Goal: Information Seeking & Learning: Learn about a topic

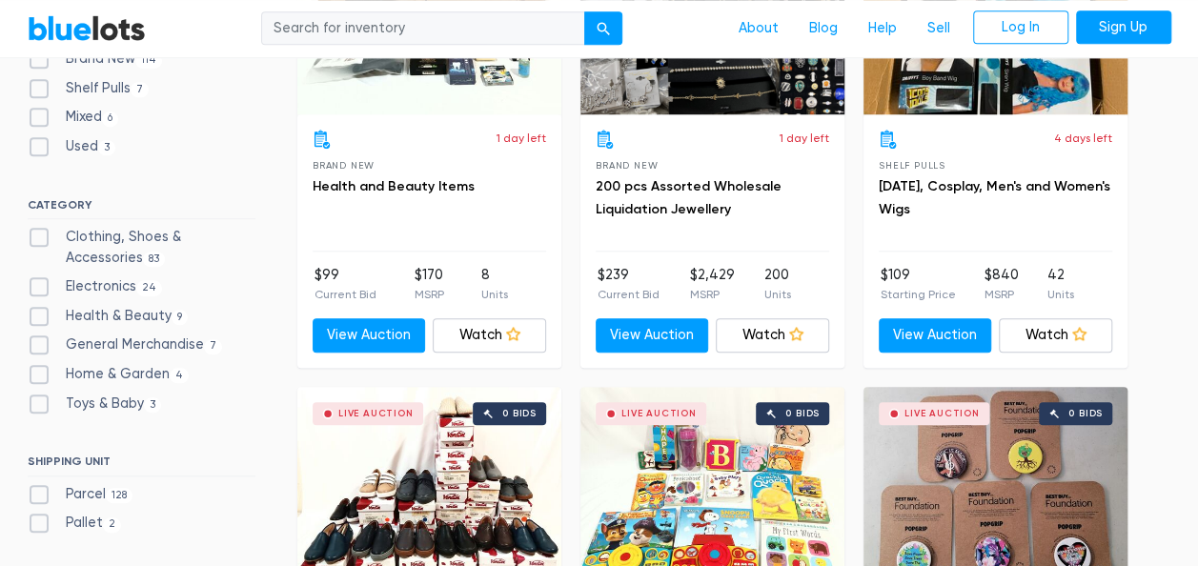
scroll to position [762, 0]
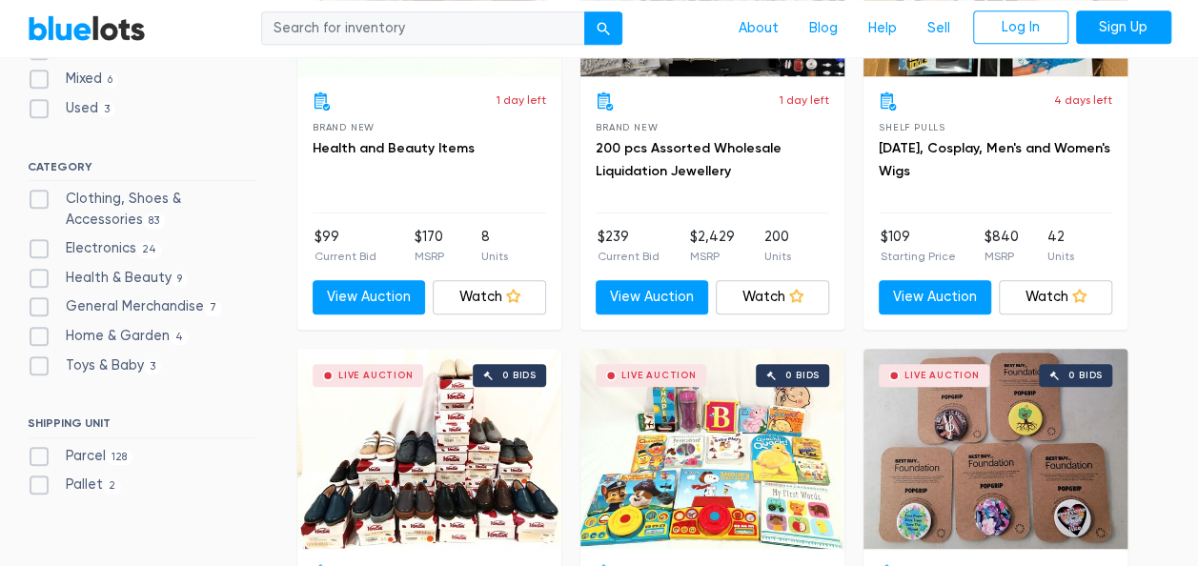
click at [30, 250] on label "Electronics 24" at bounding box center [95, 248] width 135 height 21
click at [30, 250] on input "Electronics 24" at bounding box center [34, 244] width 12 height 12
checkbox input "true"
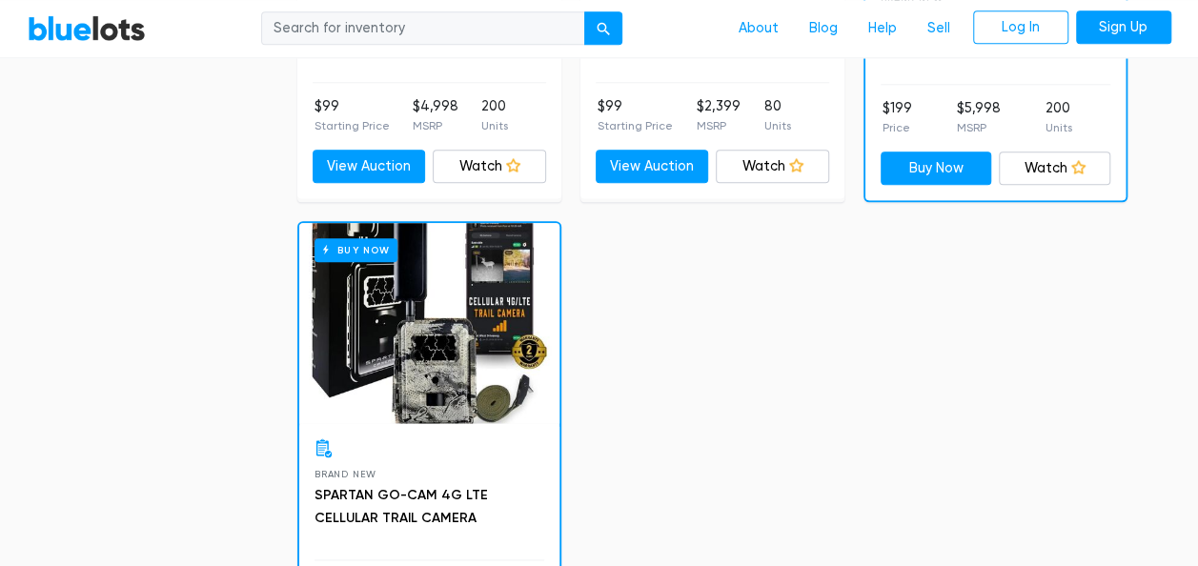
scroll to position [4745, 0]
